Goal: Transaction & Acquisition: Subscribe to service/newsletter

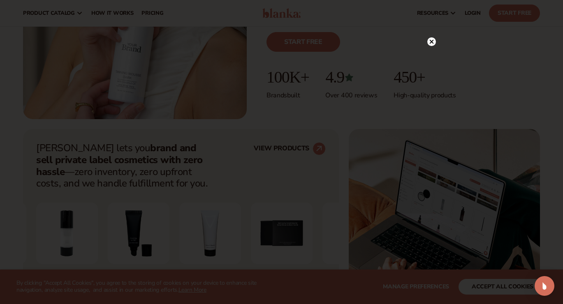
scroll to position [212, 0]
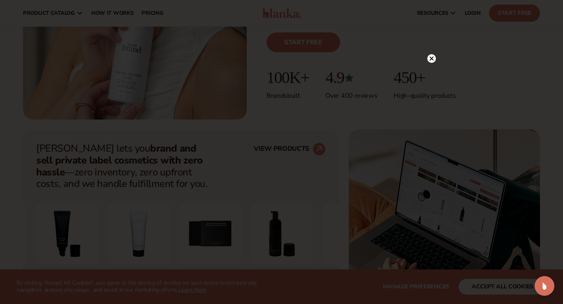
click at [429, 58] on circle at bounding box center [431, 58] width 9 height 9
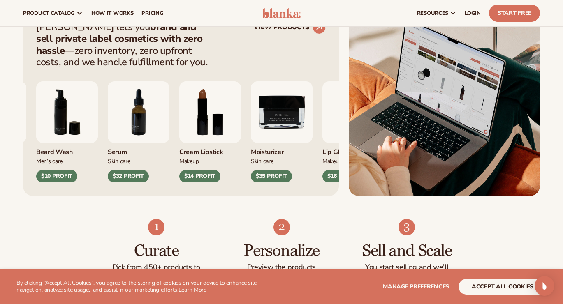
scroll to position [332, 0]
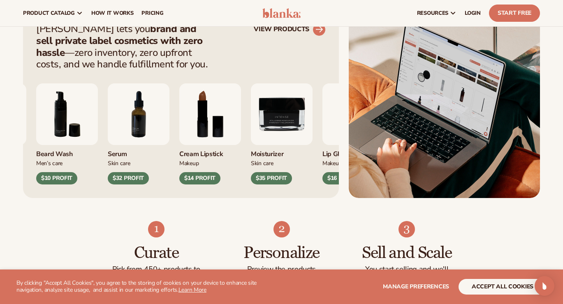
click at [318, 33] on circle at bounding box center [319, 30] width 18 height 18
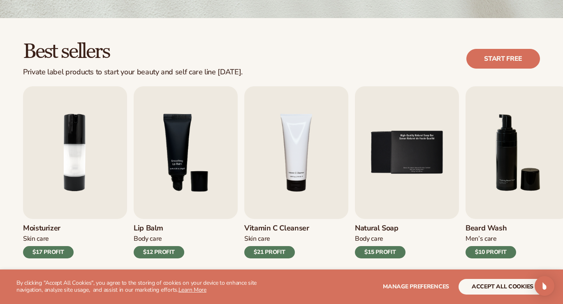
scroll to position [207, 0]
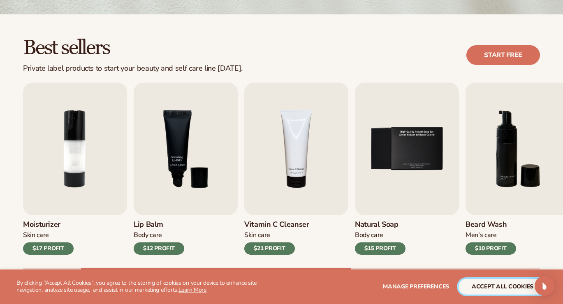
click at [506, 289] on button "accept all cookies" at bounding box center [503, 287] width 88 height 16
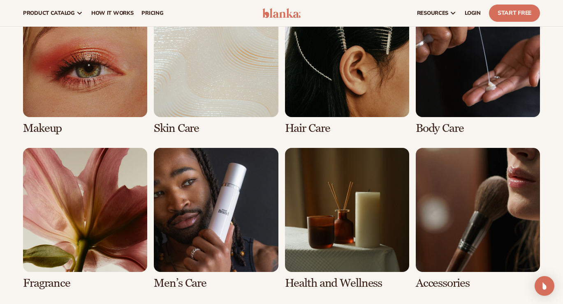
scroll to position [619, 0]
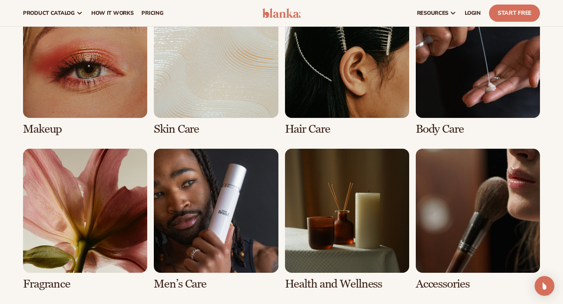
click at [243, 112] on link "2 / 8" at bounding box center [216, 65] width 124 height 142
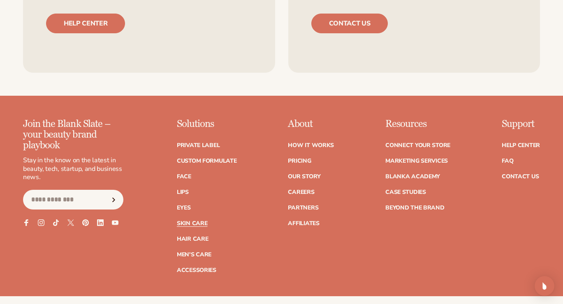
scroll to position [1509, 0]
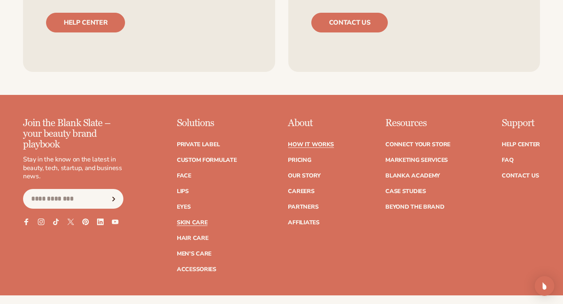
click at [310, 143] on link "How It Works" at bounding box center [311, 145] width 46 height 6
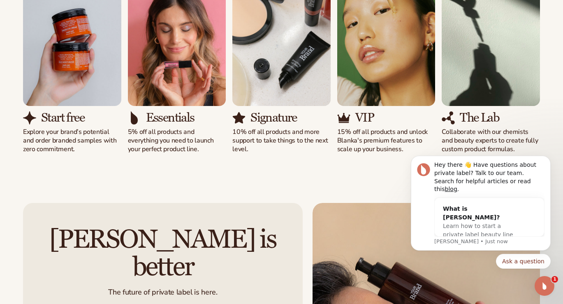
click at [206, 186] on div "Solutions for every stage Preview your brand on hundreds of products. View pric…" at bounding box center [281, 42] width 563 height 288
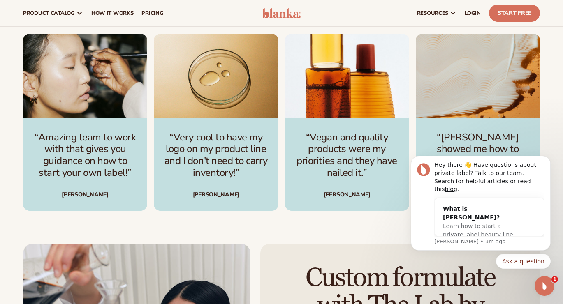
scroll to position [1122, 0]
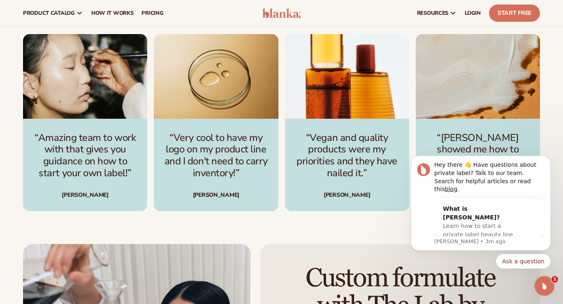
click at [118, 185] on div "“Amazing team to work with that gives you guidance on how to start your own lab…" at bounding box center [85, 165] width 124 height 93
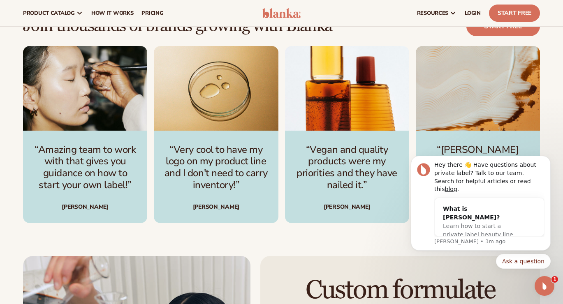
scroll to position [1085, 0]
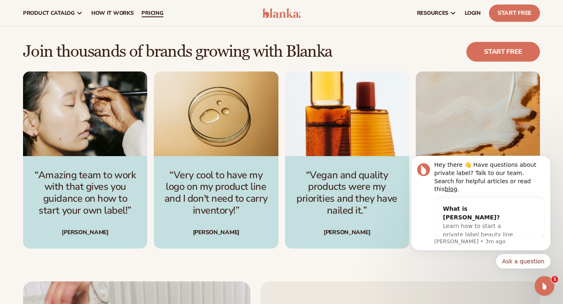
click at [157, 14] on span "pricing" at bounding box center [153, 13] width 22 height 7
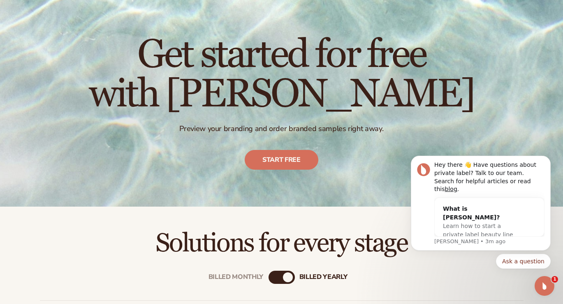
scroll to position [44, 0]
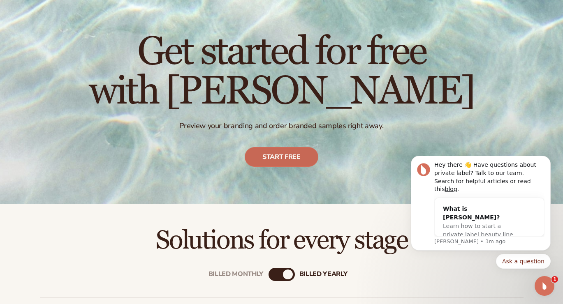
click at [258, 158] on link "Start free" at bounding box center [282, 157] width 74 height 20
